Goal: Connect with others: Establish contact or relationships with other users

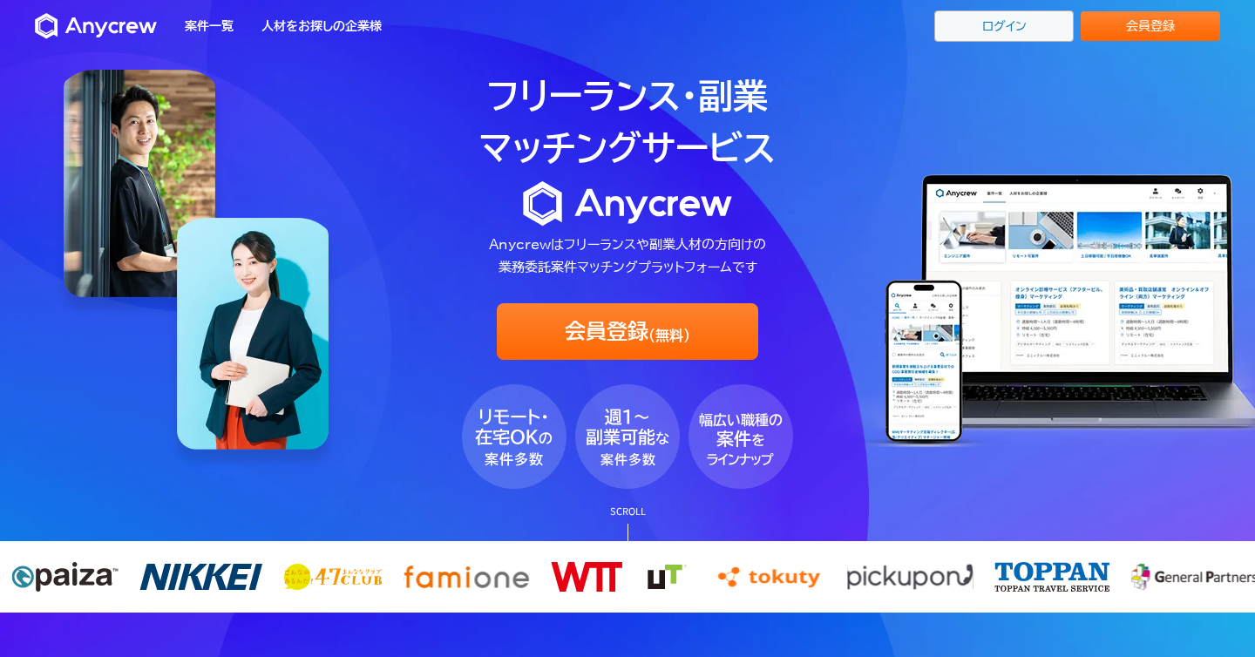
click at [1010, 33] on link "ログイン" at bounding box center [1004, 25] width 139 height 31
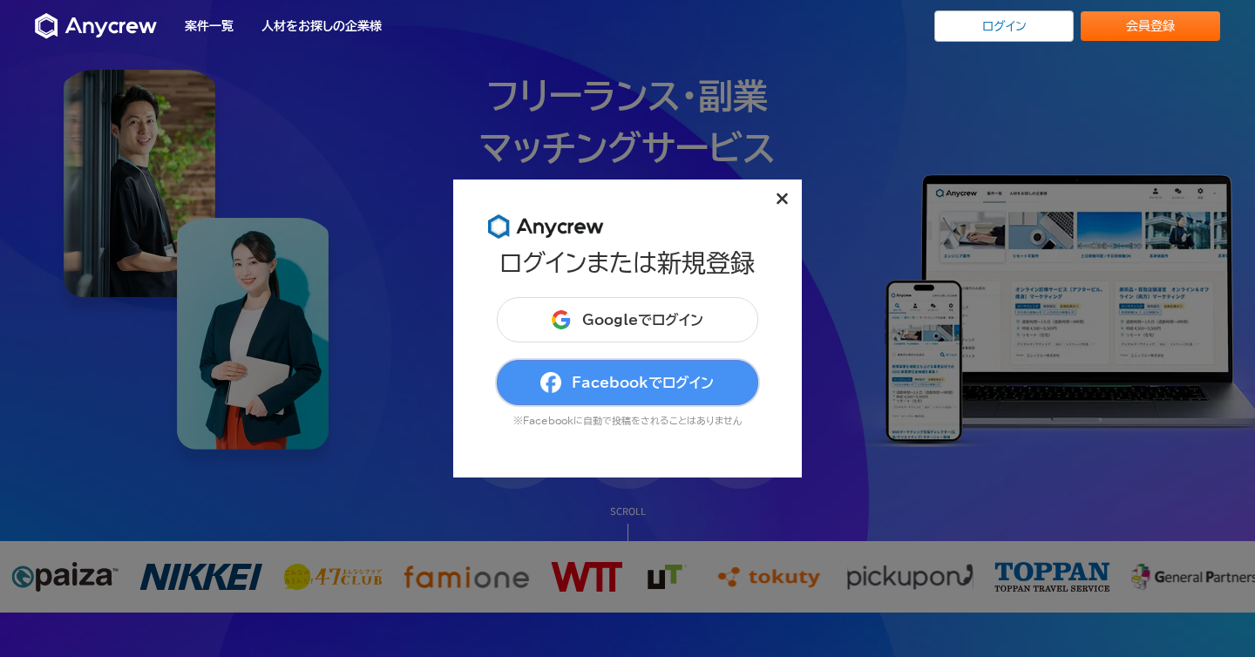
click at [690, 370] on button "Facebookでログイン" at bounding box center [628, 382] width 262 height 45
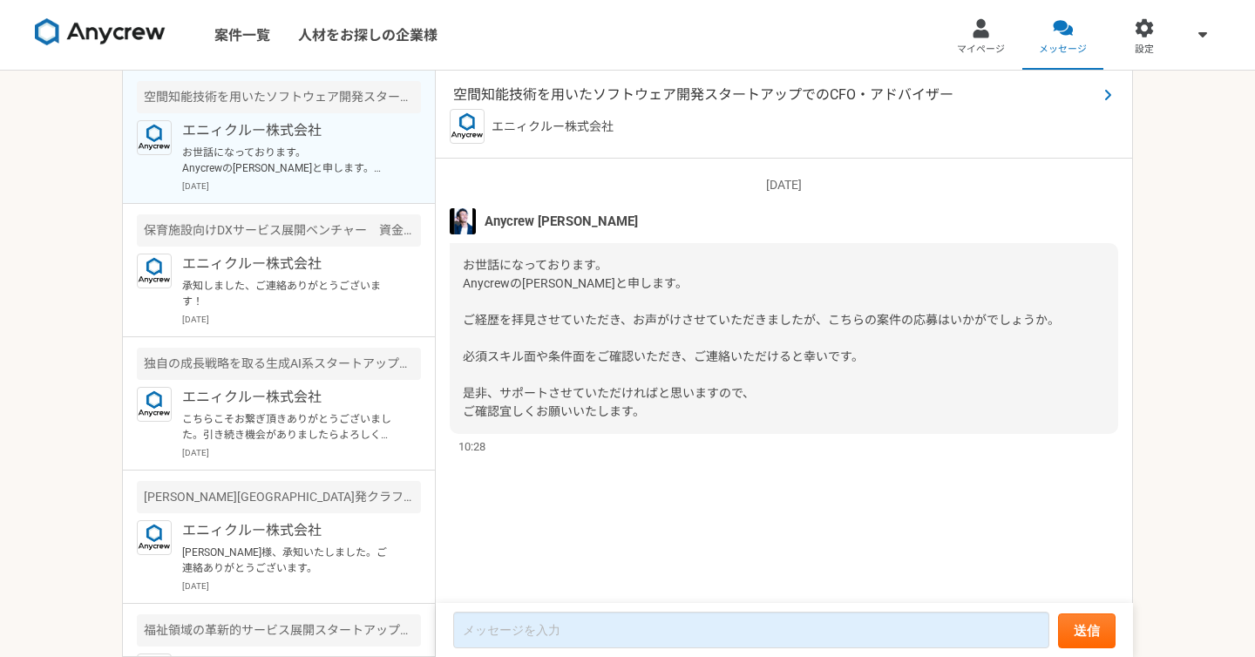
click at [697, 95] on span "空間知能技術を用いたソフトウェア開発スタートアップでのCFO・アドバイザー" at bounding box center [775, 95] width 644 height 21
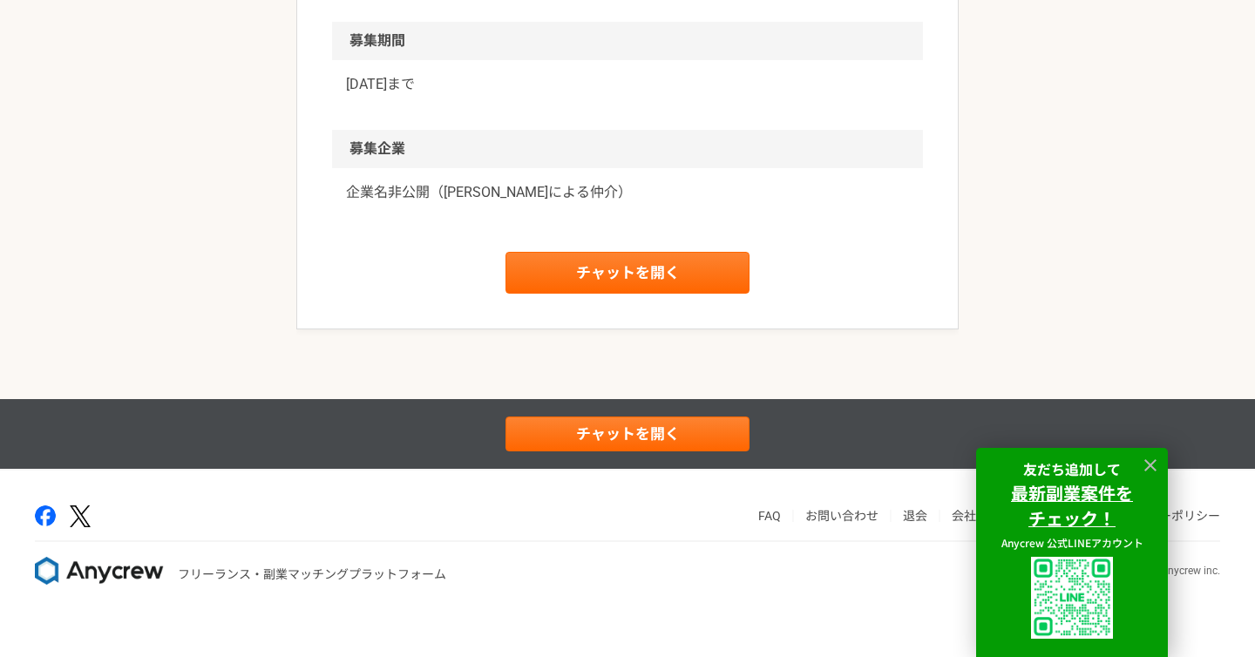
scroll to position [2269, 0]
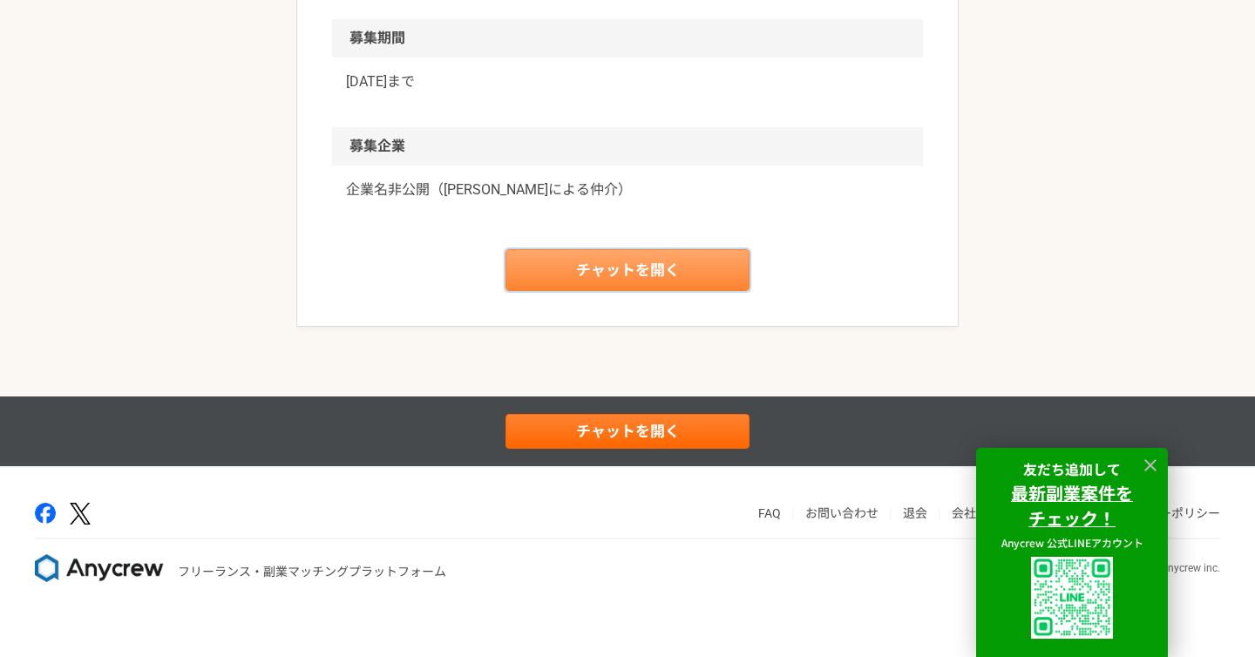
click at [711, 291] on link "チャットを開く" at bounding box center [628, 270] width 244 height 42
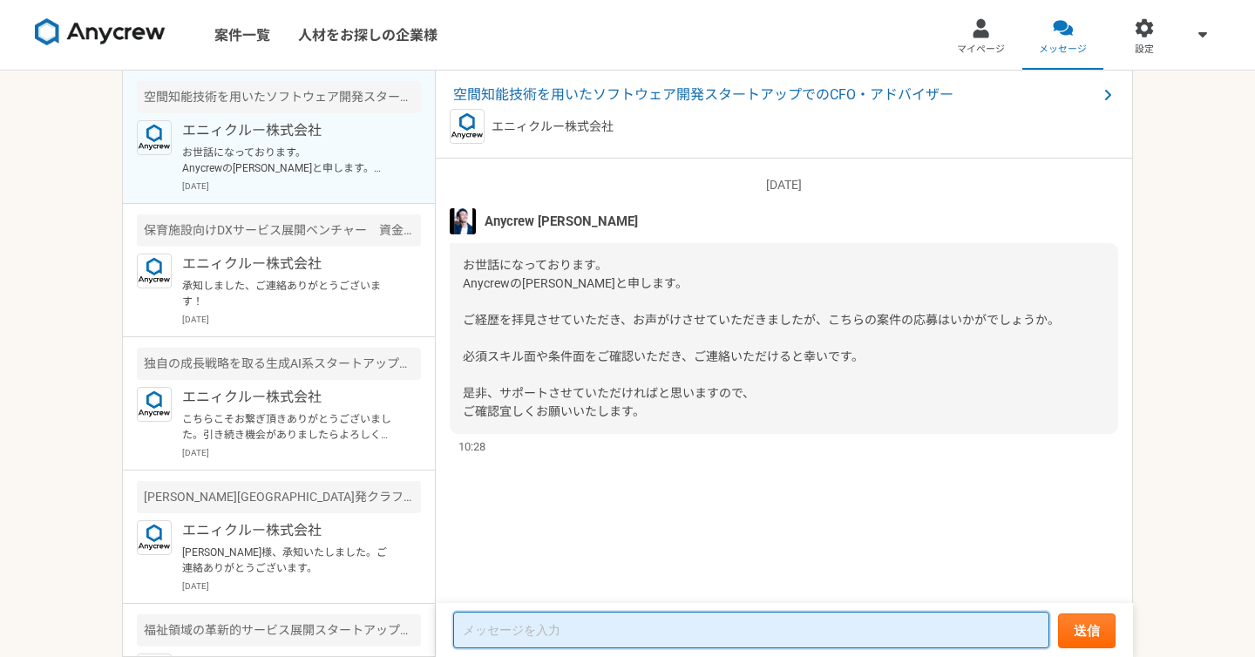
click at [732, 621] on textarea at bounding box center [751, 630] width 596 height 37
type textarea "ご連絡の件、誠にありがとうございます。一度お話を伺えますと幸いです。"
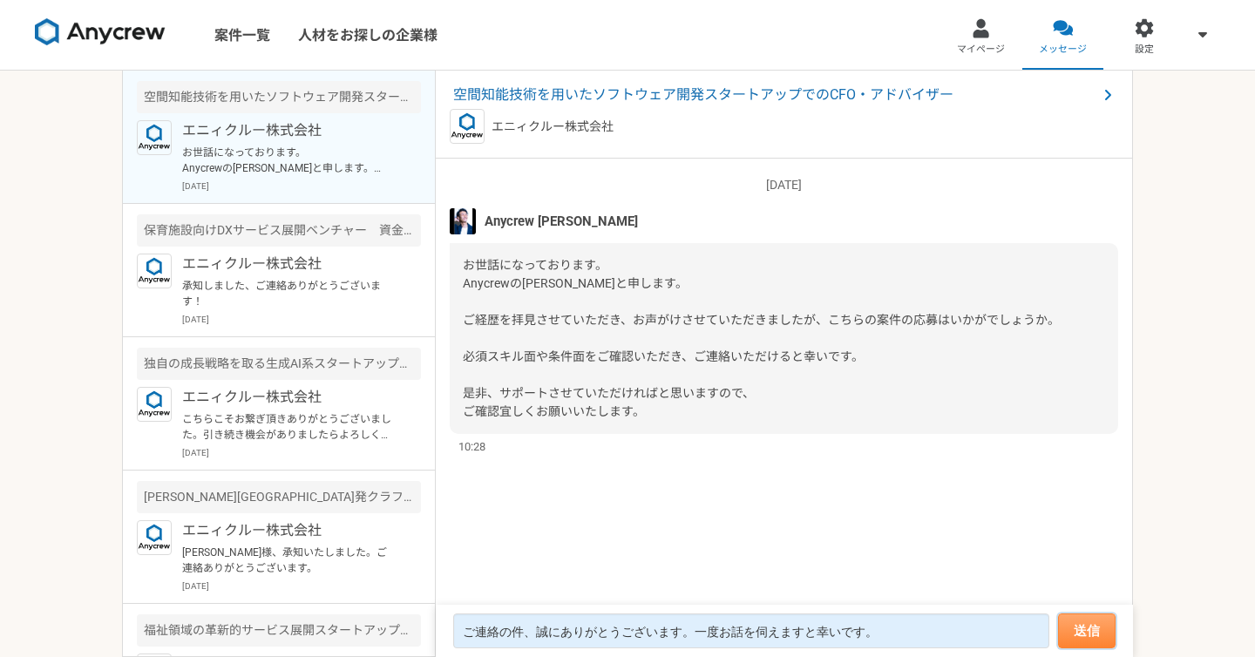
click at [1086, 622] on button "送信" at bounding box center [1087, 631] width 58 height 35
